Goal: Book appointment/travel/reservation

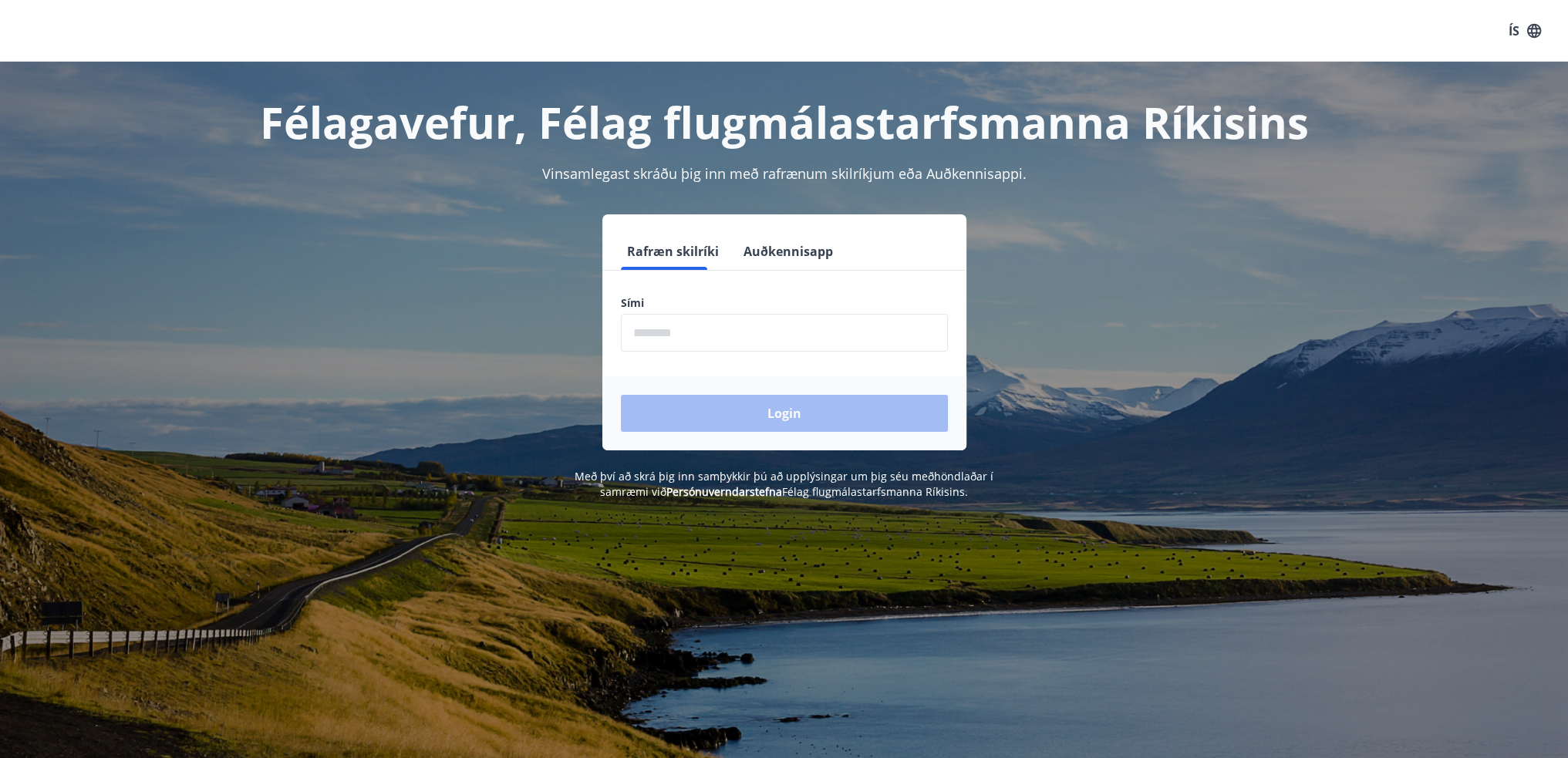
click at [823, 342] on input "phone" at bounding box center [784, 333] width 327 height 38
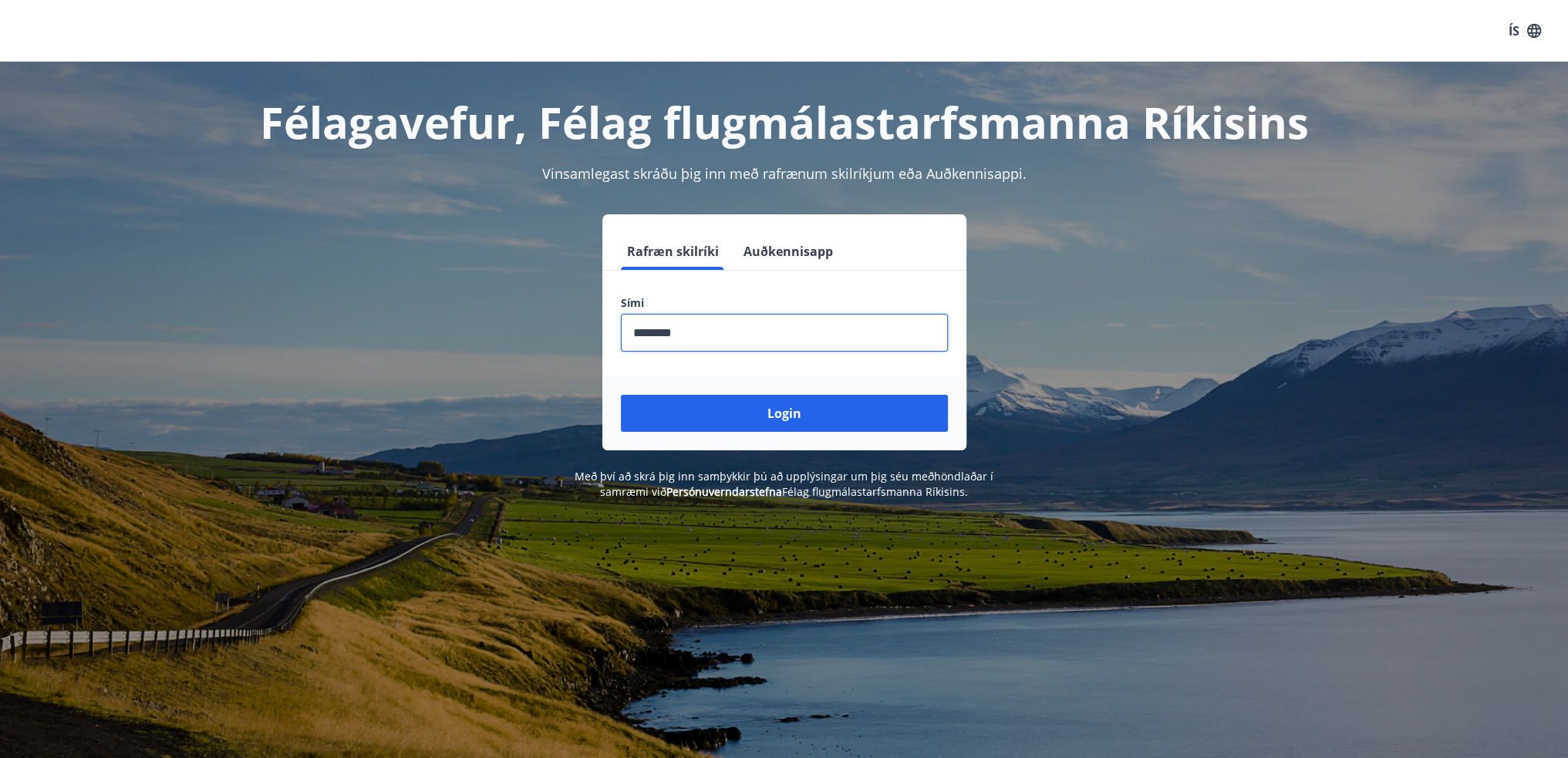
type input "********"
click at [621, 395] on button "Login" at bounding box center [784, 414] width 327 height 37
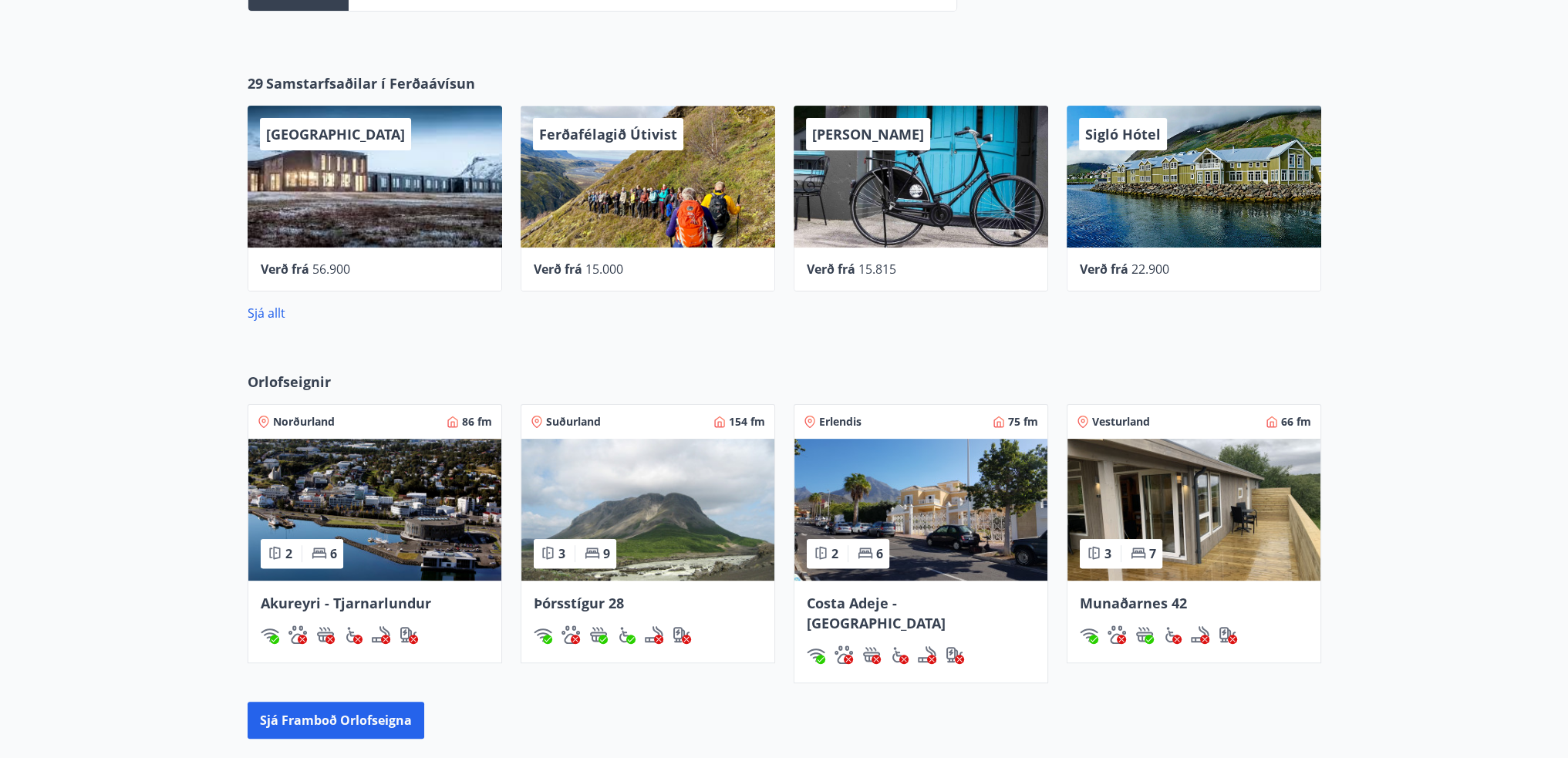
scroll to position [618, 0]
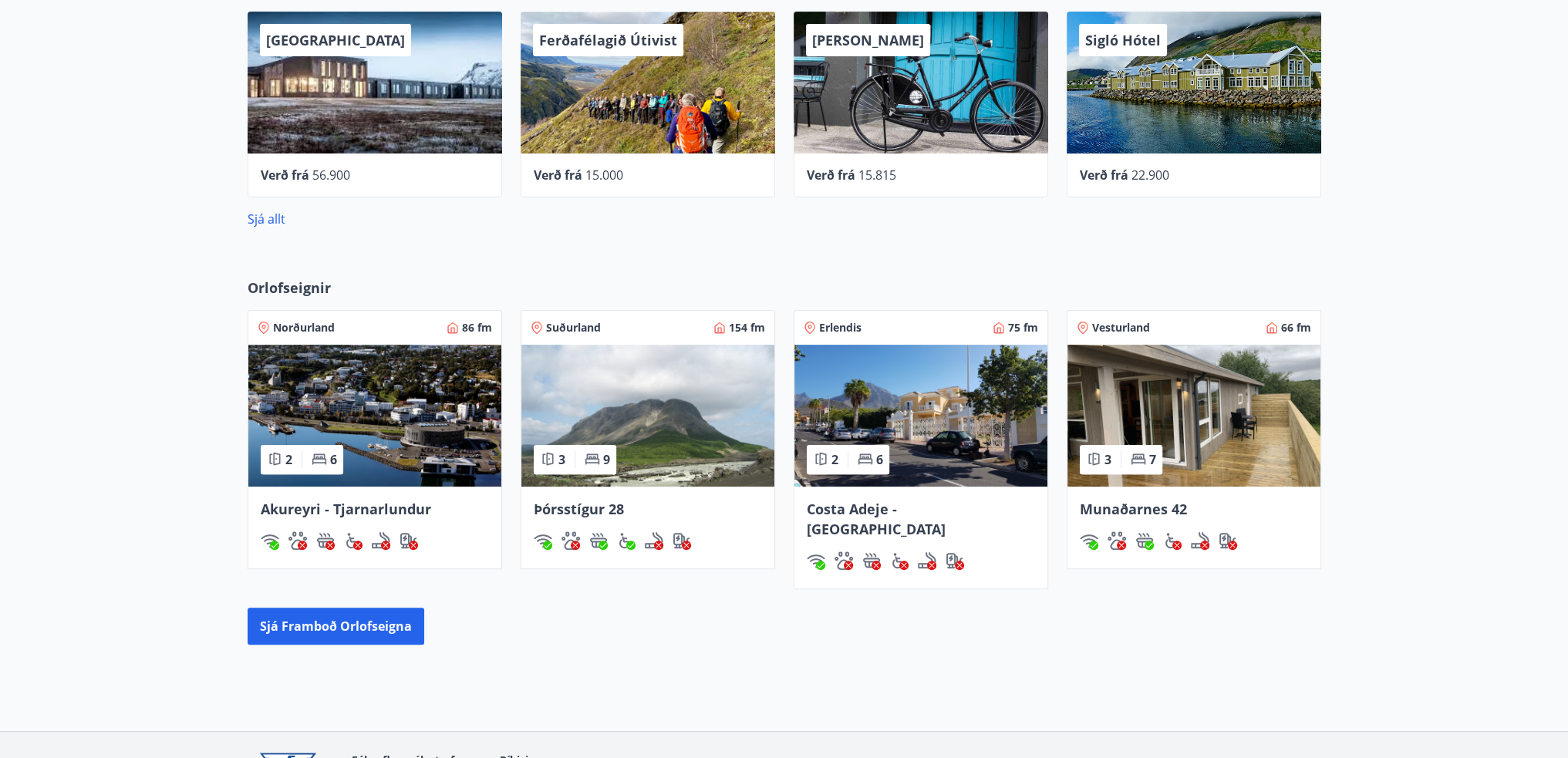
click at [662, 403] on img at bounding box center [648, 416] width 253 height 142
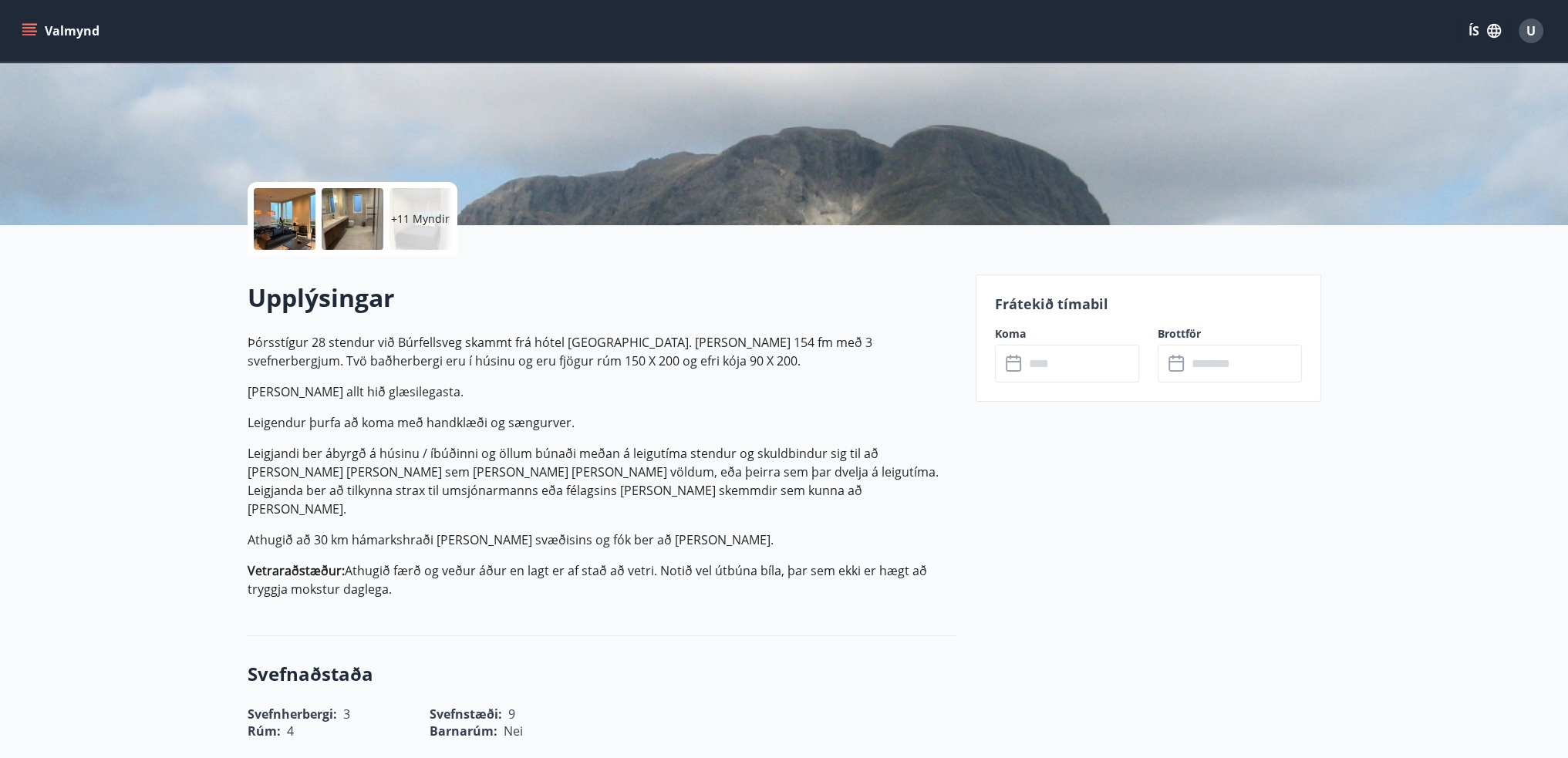
scroll to position [154, 0]
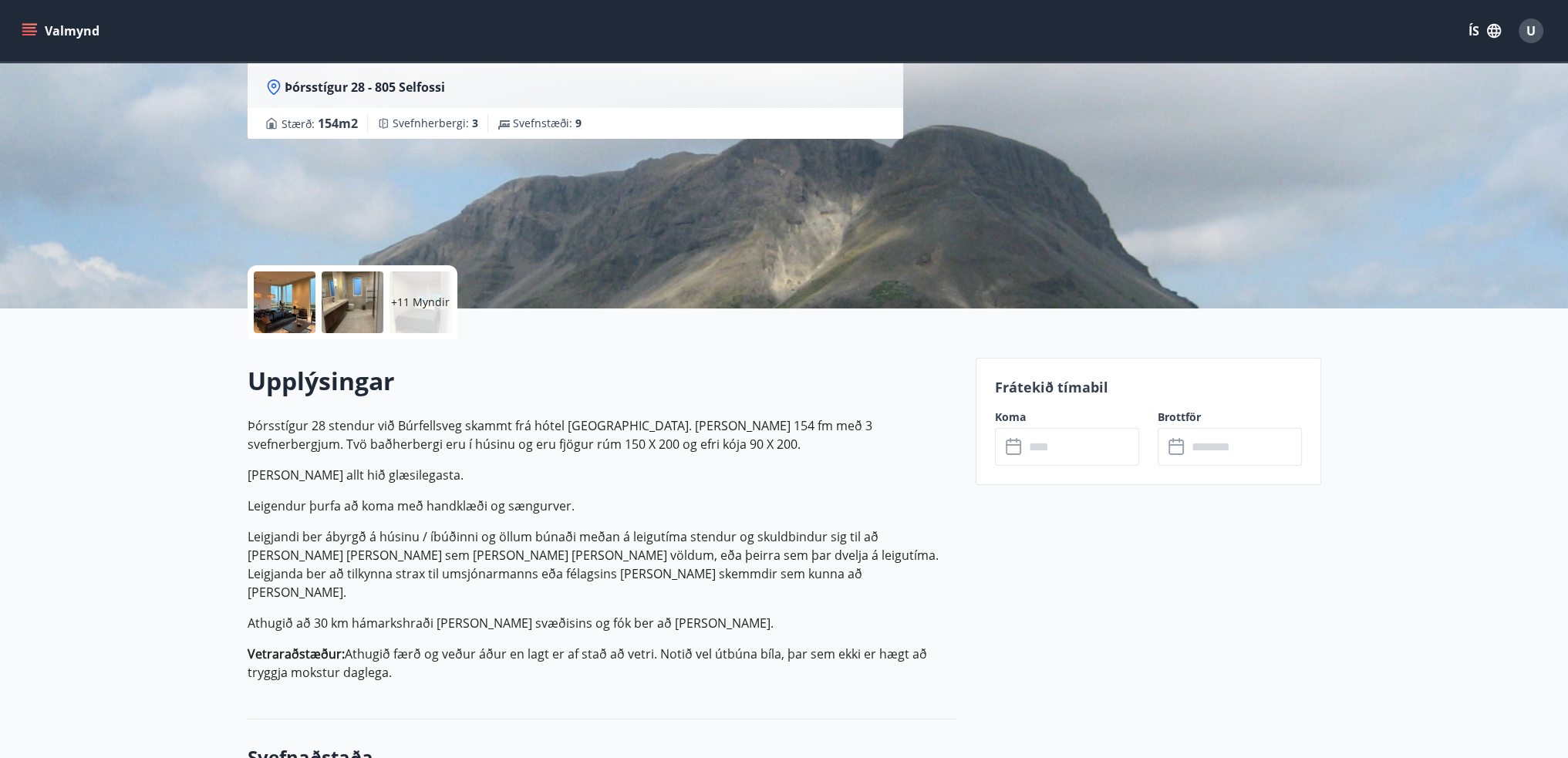
click at [1075, 444] on input "text" at bounding box center [1081, 447] width 115 height 38
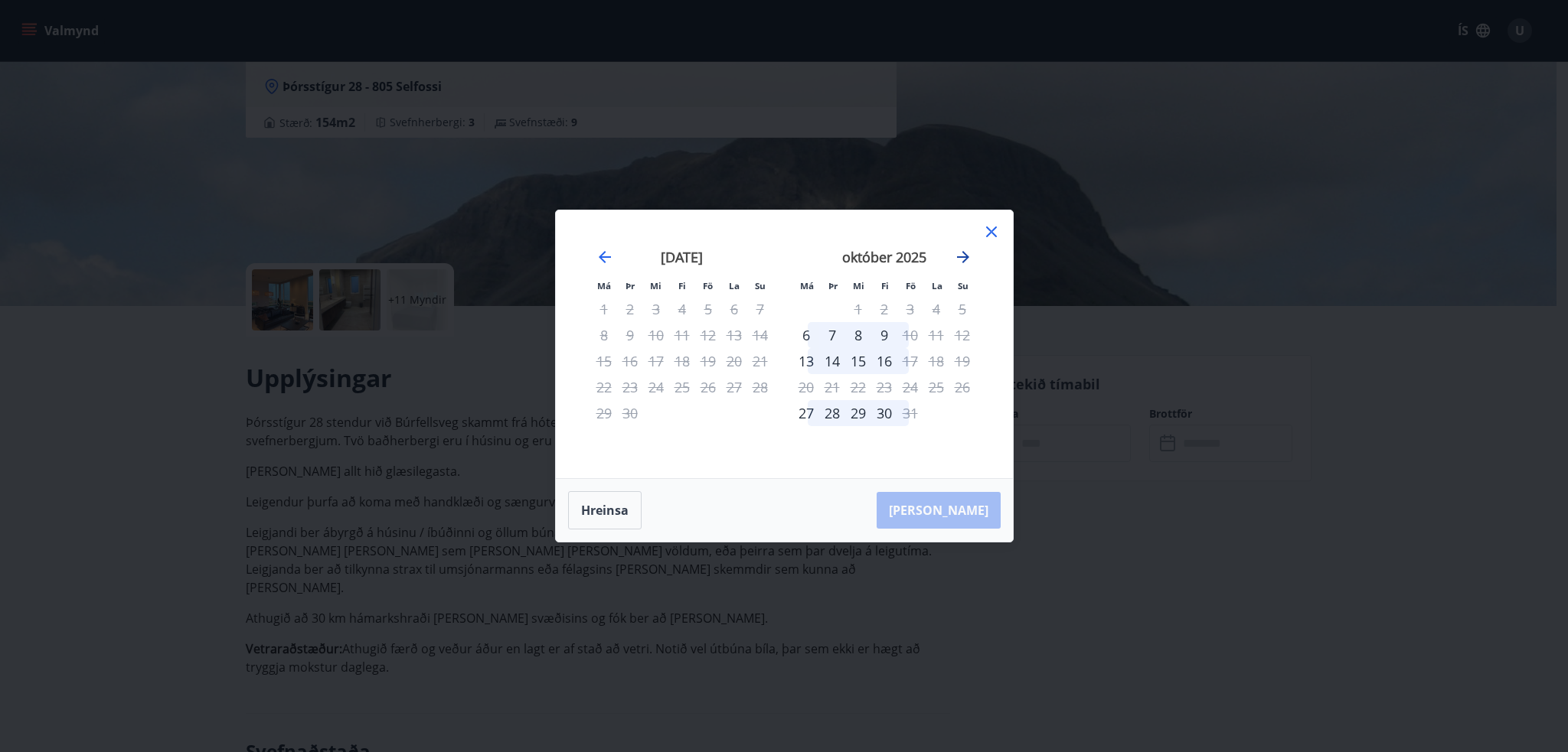
click at [967, 256] on icon "Move forward to switch to the next month." at bounding box center [962, 257] width 12 height 12
click at [914, 363] on div "14" at bounding box center [910, 362] width 26 height 26
click at [809, 388] on div "17" at bounding box center [806, 387] width 26 height 26
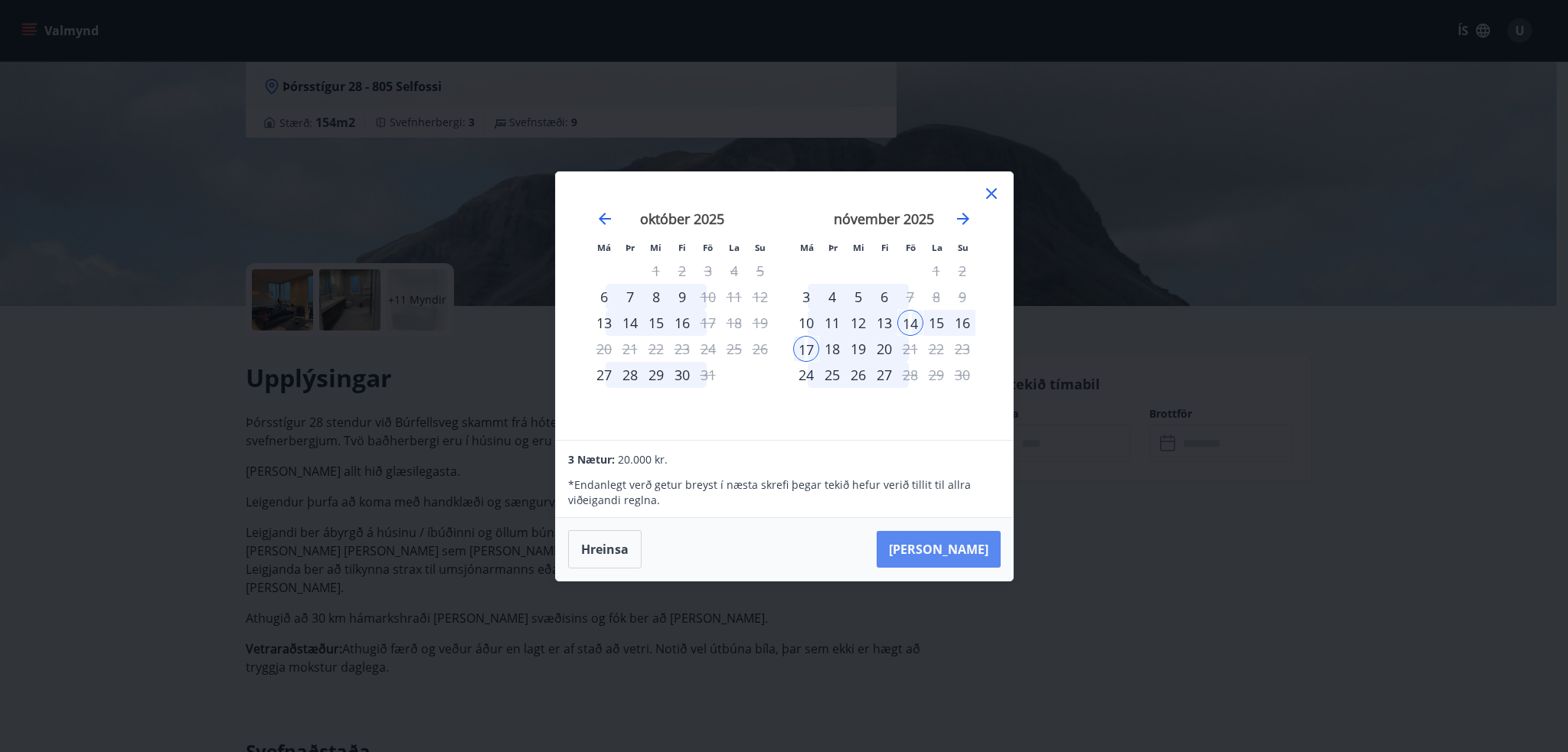
click at [971, 547] on button "Taka Frá" at bounding box center [938, 550] width 124 height 37
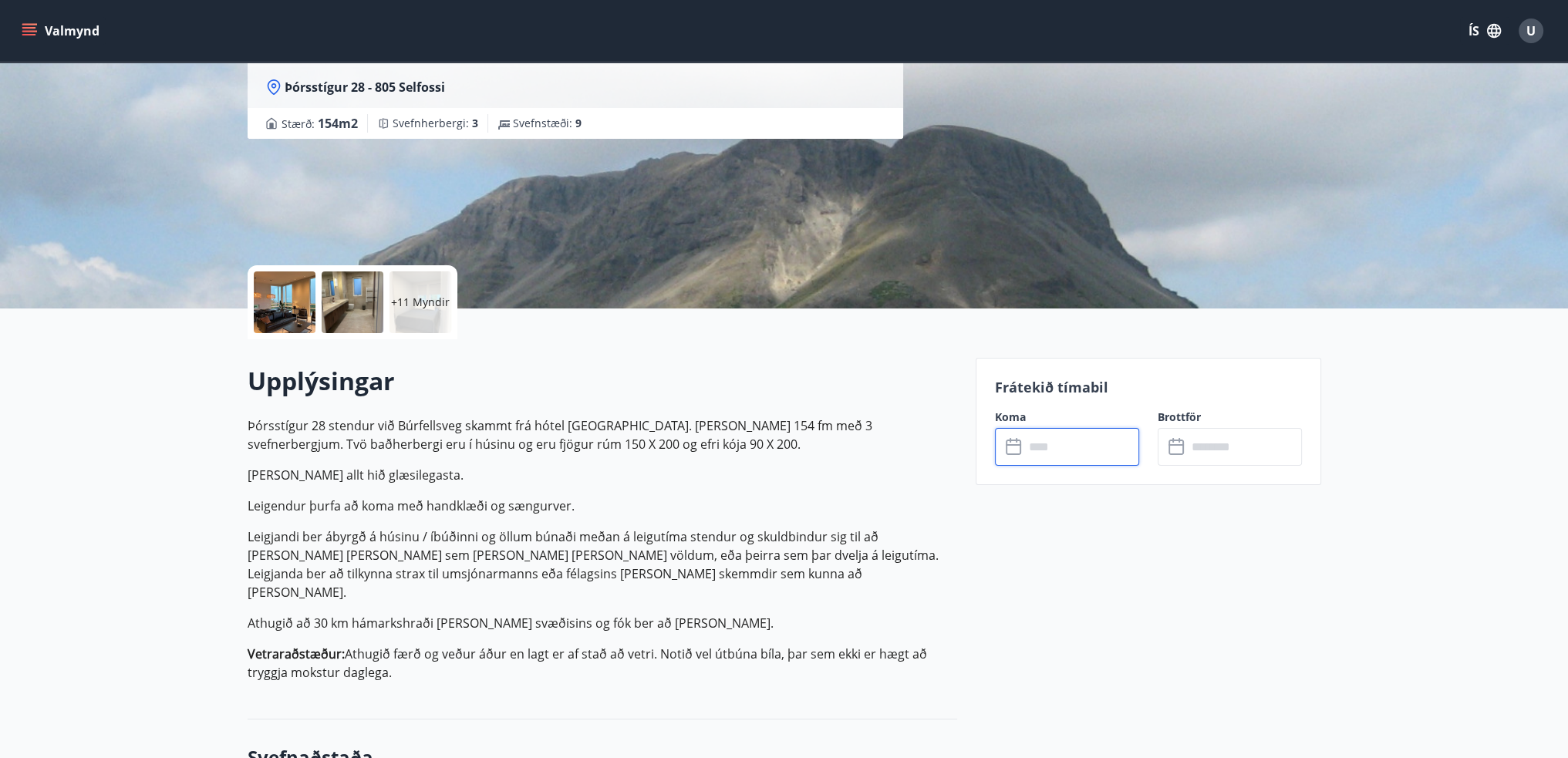
type input "******"
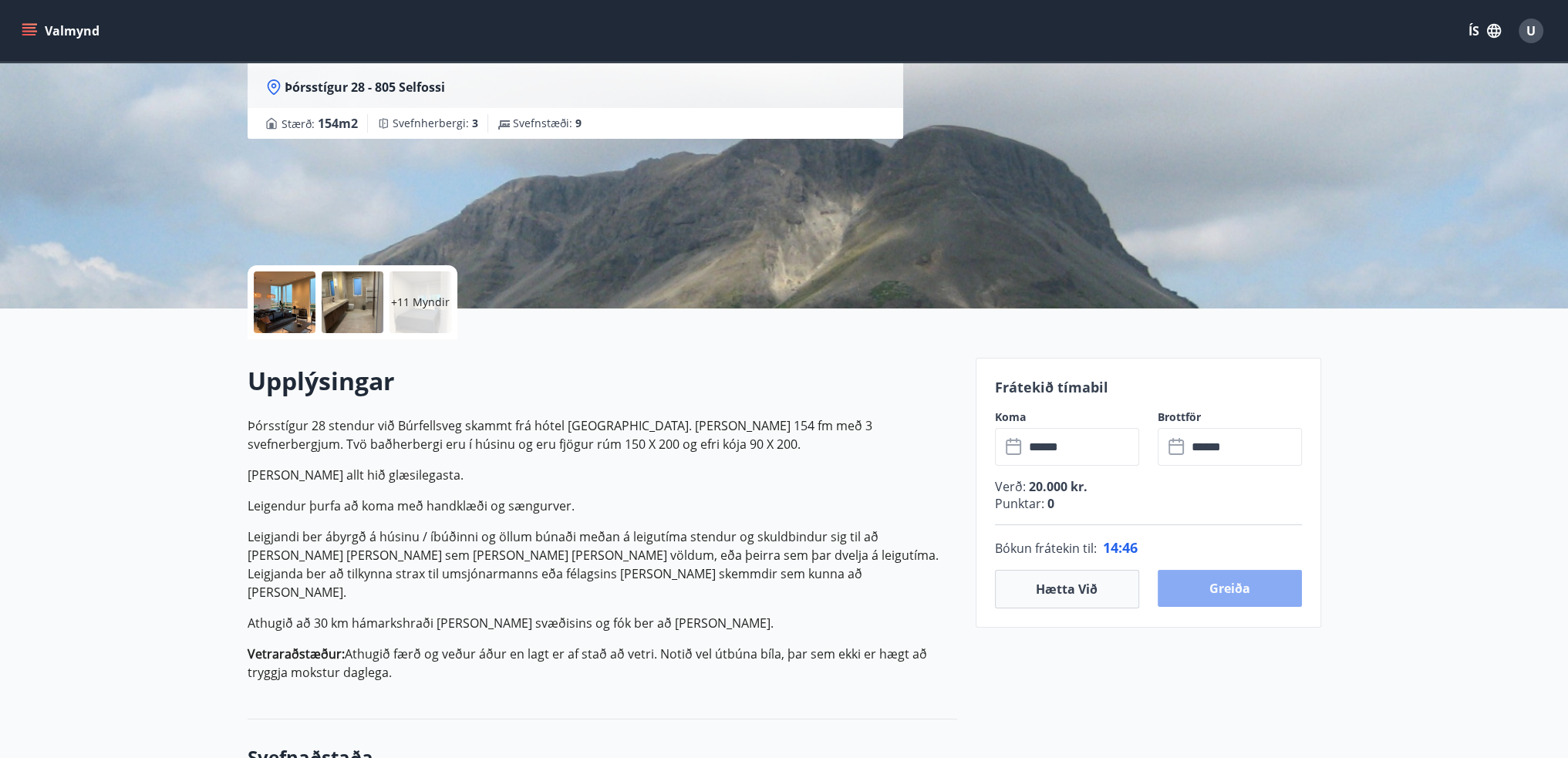
click at [1233, 592] on button "Greiða" at bounding box center [1230, 589] width 144 height 37
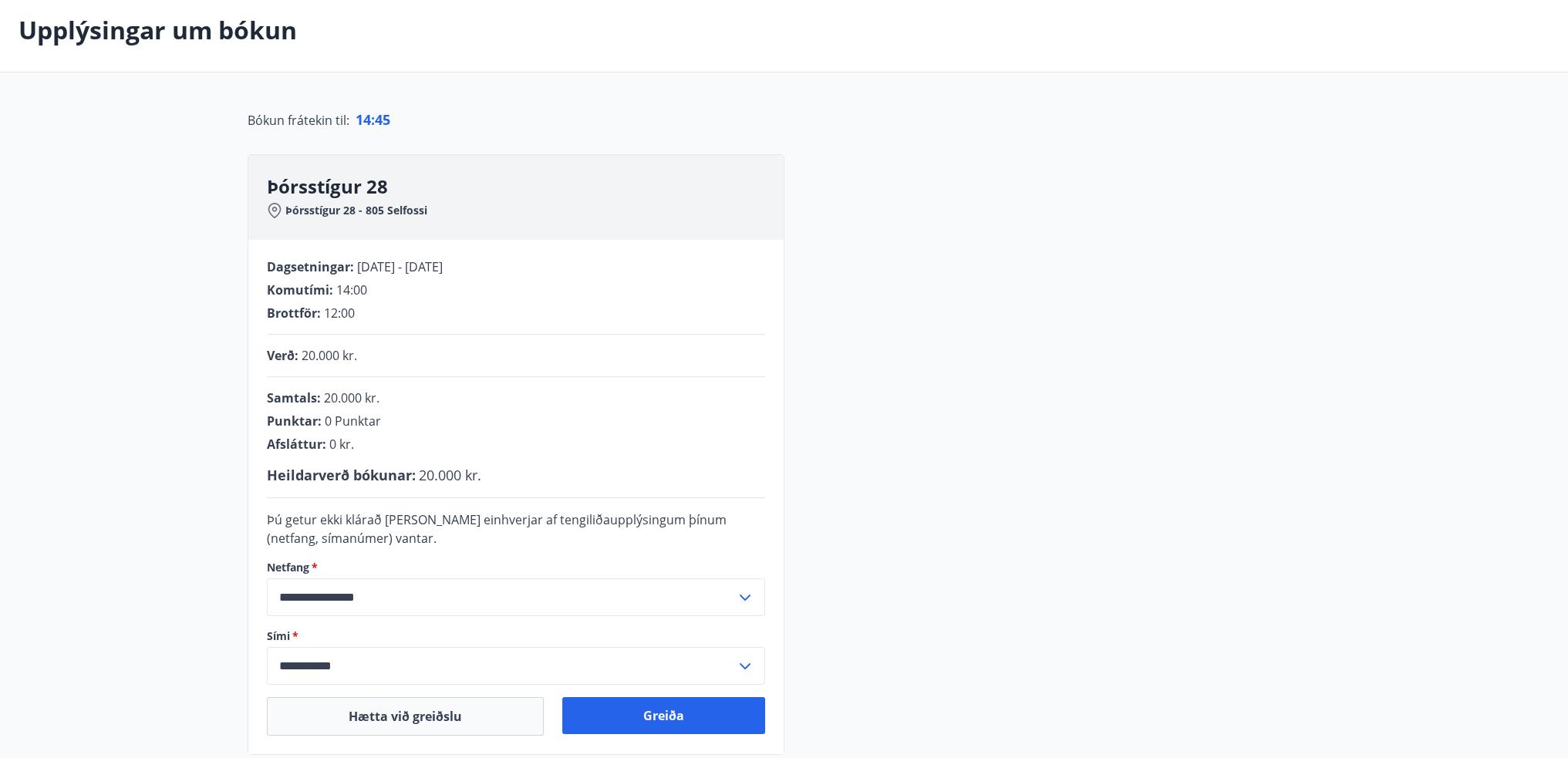
scroll to position [154, 0]
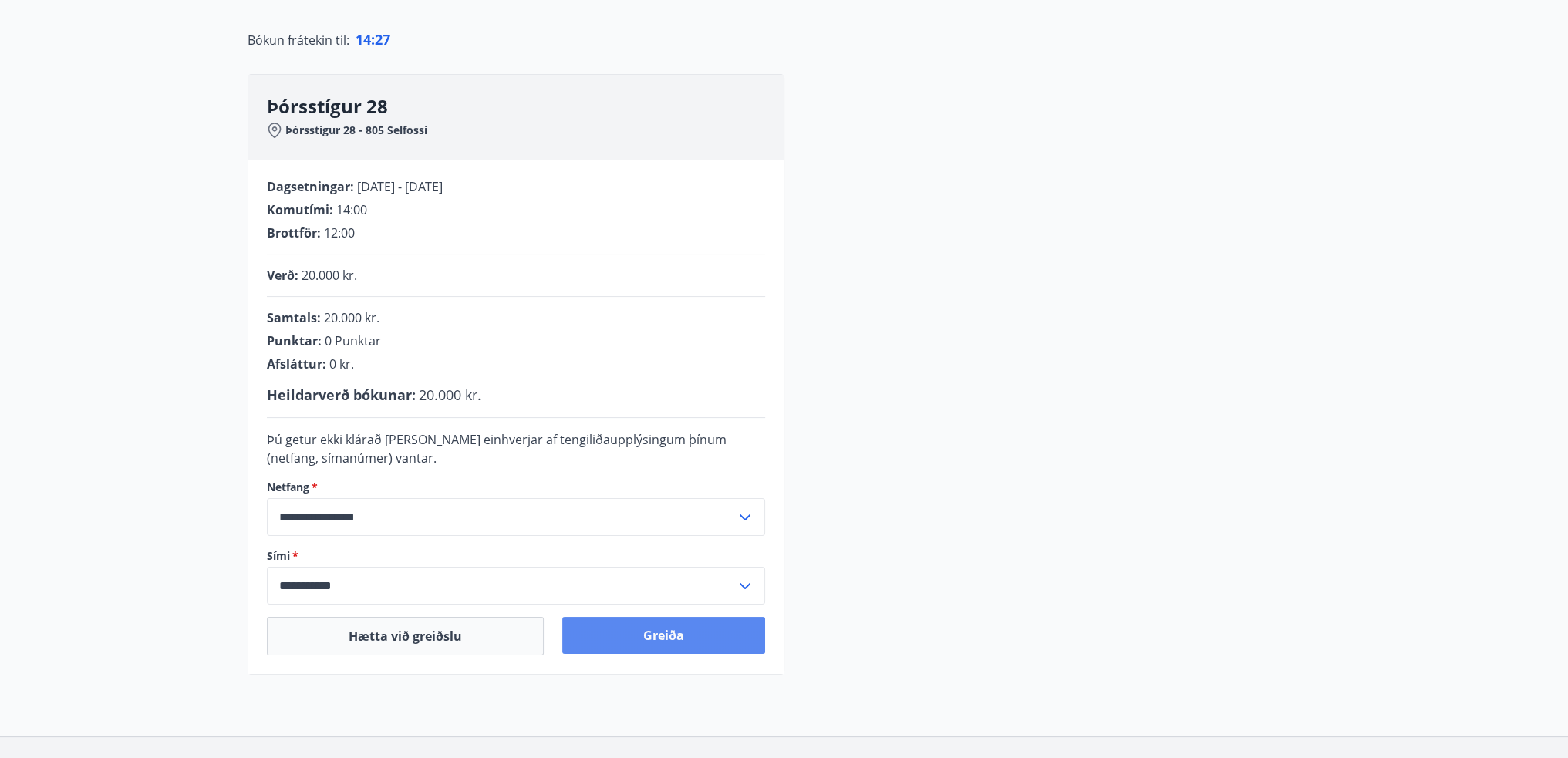
click at [642, 634] on button "Greiða" at bounding box center [664, 636] width 203 height 37
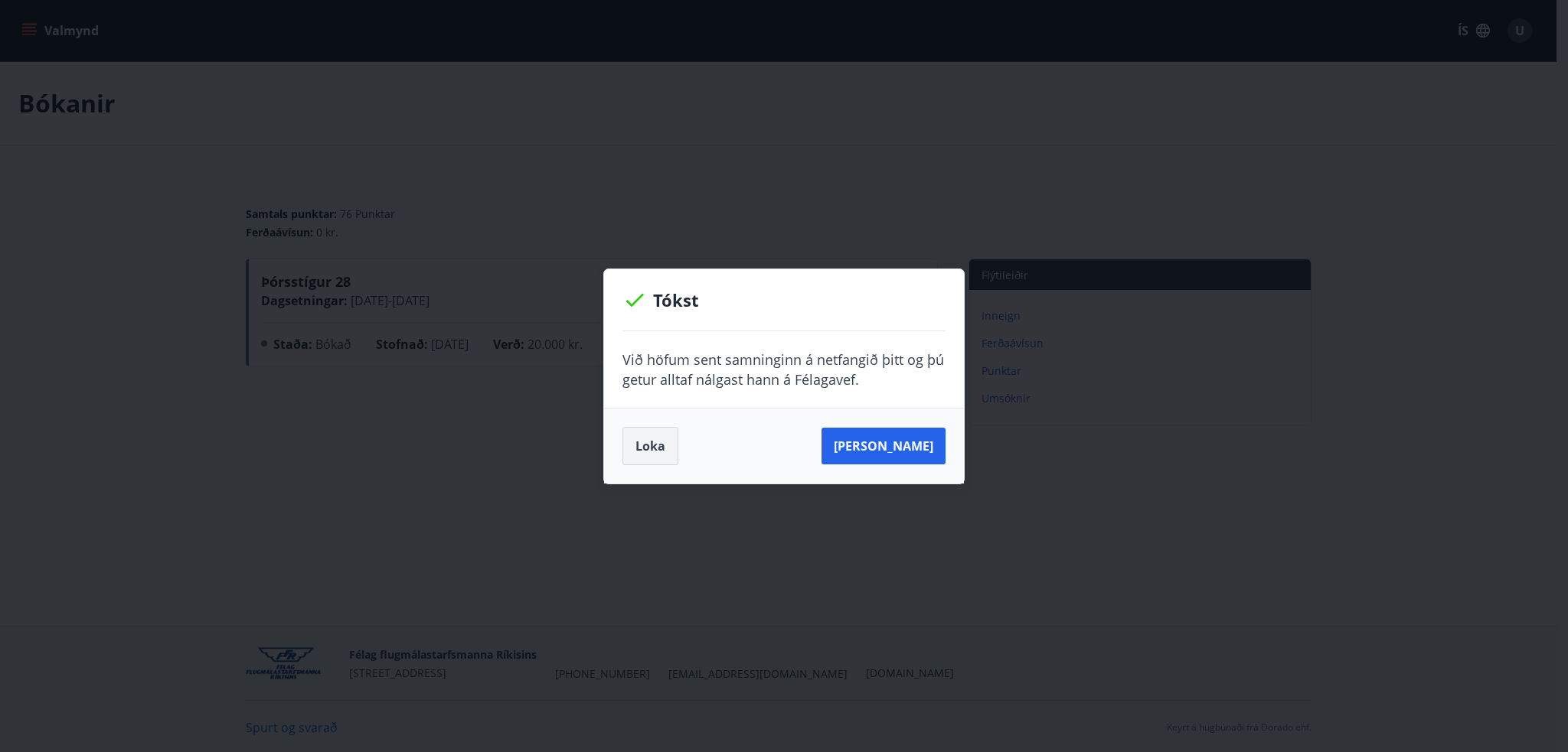
click at [652, 444] on button "Loka" at bounding box center [650, 446] width 56 height 39
